Goal: Navigation & Orientation: Find specific page/section

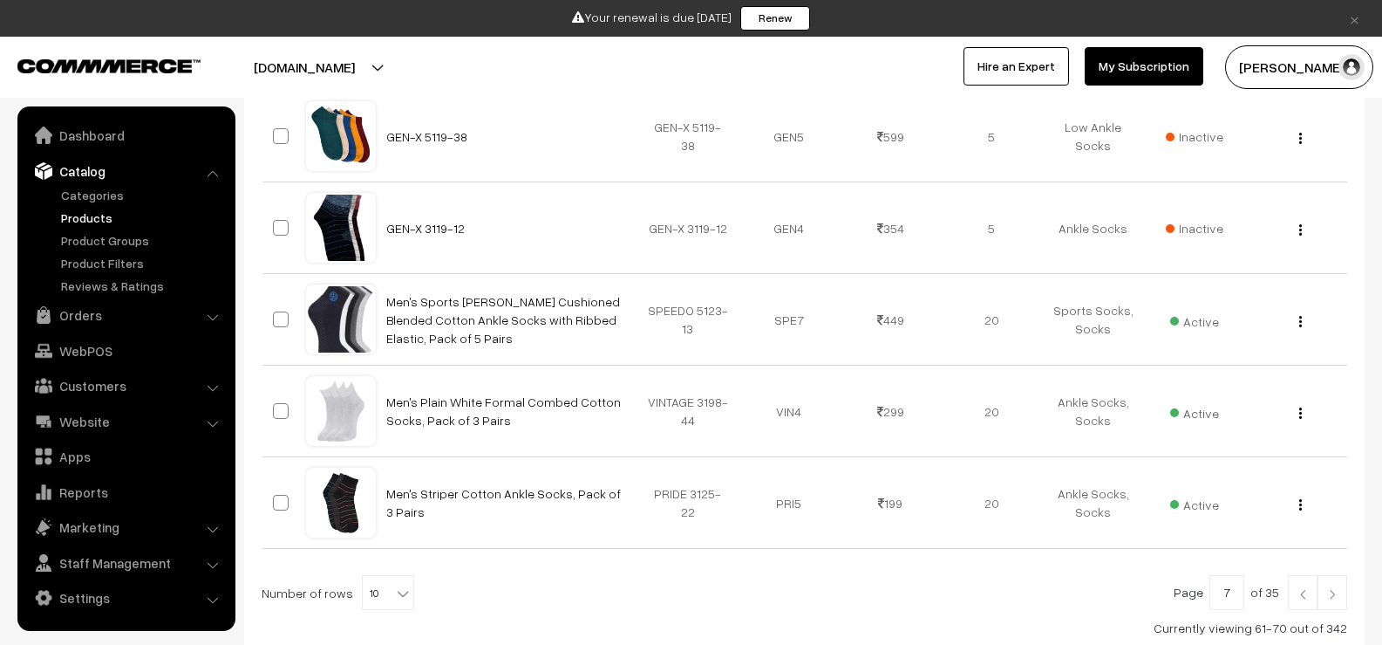
scroll to position [923, 0]
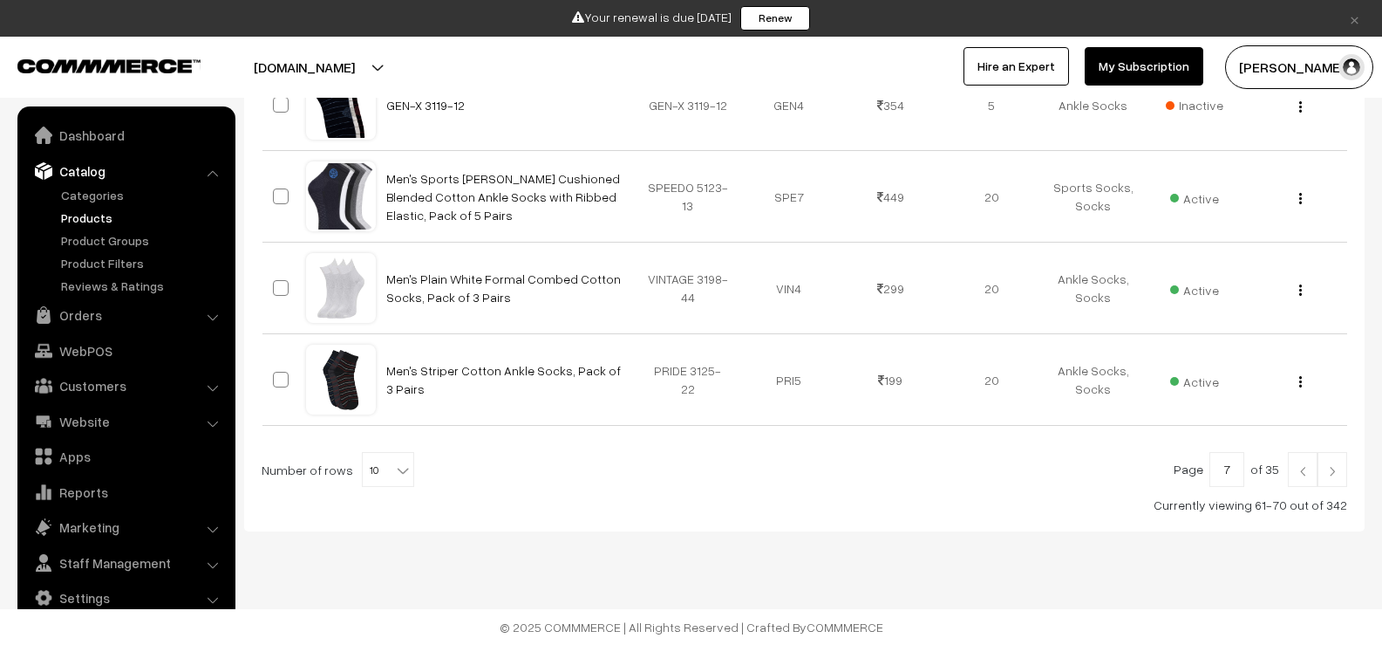
click at [1333, 470] on img at bounding box center [1333, 471] width 16 height 10
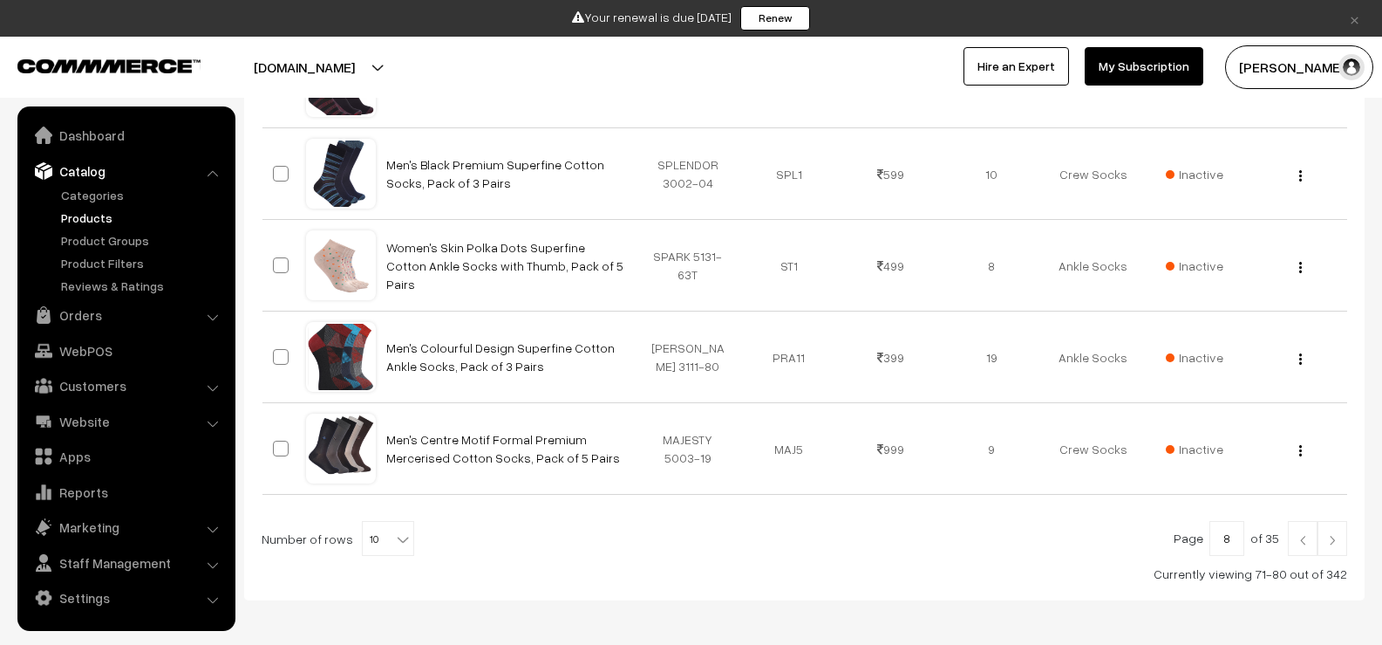
scroll to position [926, 0]
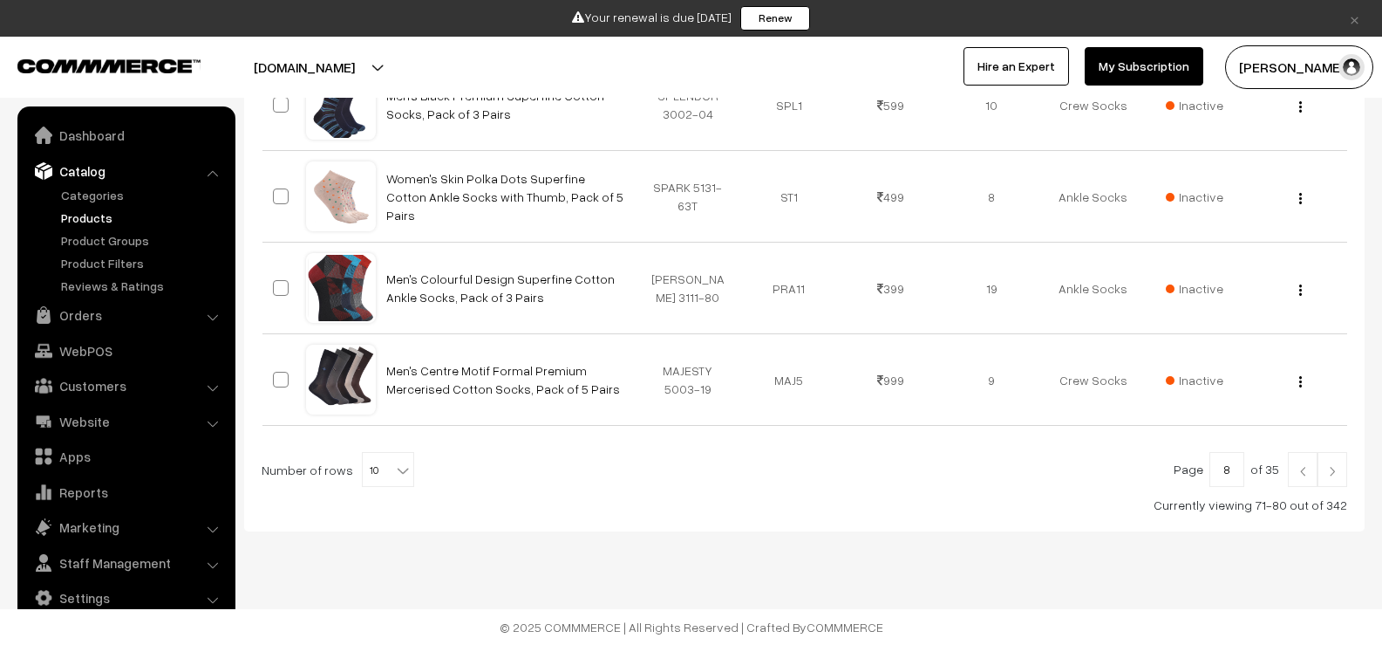
click at [1332, 470] on img at bounding box center [1333, 471] width 16 height 10
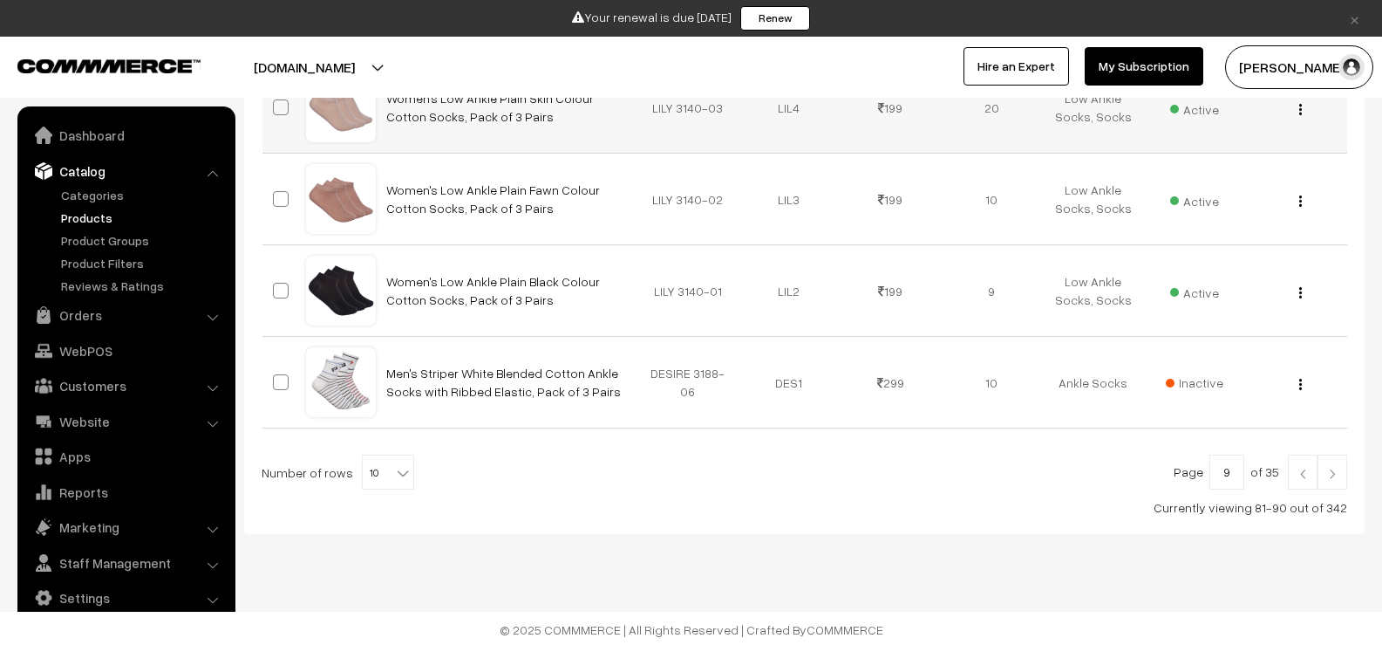
scroll to position [923, 0]
